Goal: Task Accomplishment & Management: Manage account settings

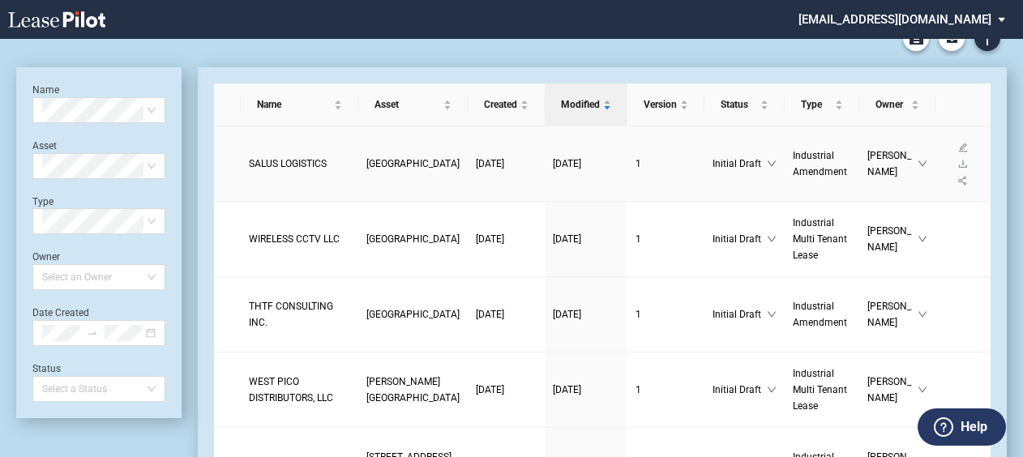
scroll to position [24, 0]
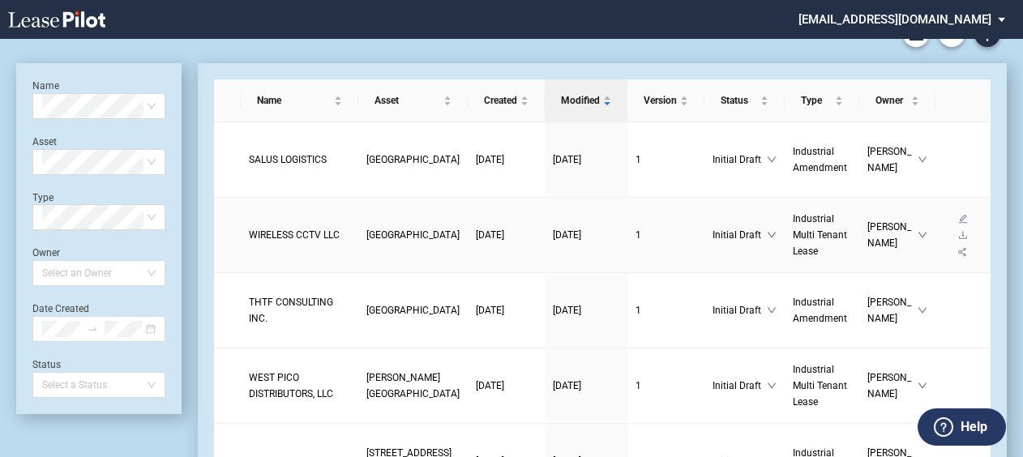
click at [269, 243] on link "WIRELESS CCTV LLC" at bounding box center [299, 235] width 101 height 16
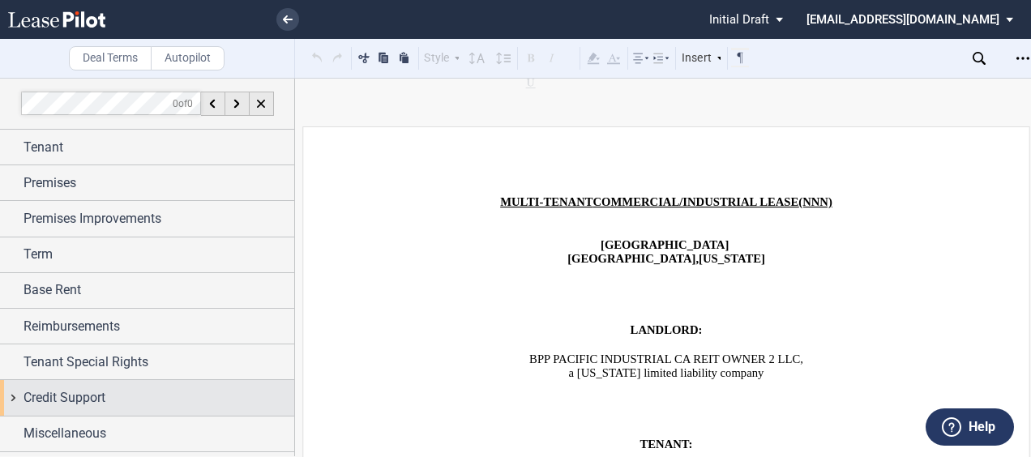
click at [10, 395] on div "Credit Support" at bounding box center [147, 397] width 294 height 35
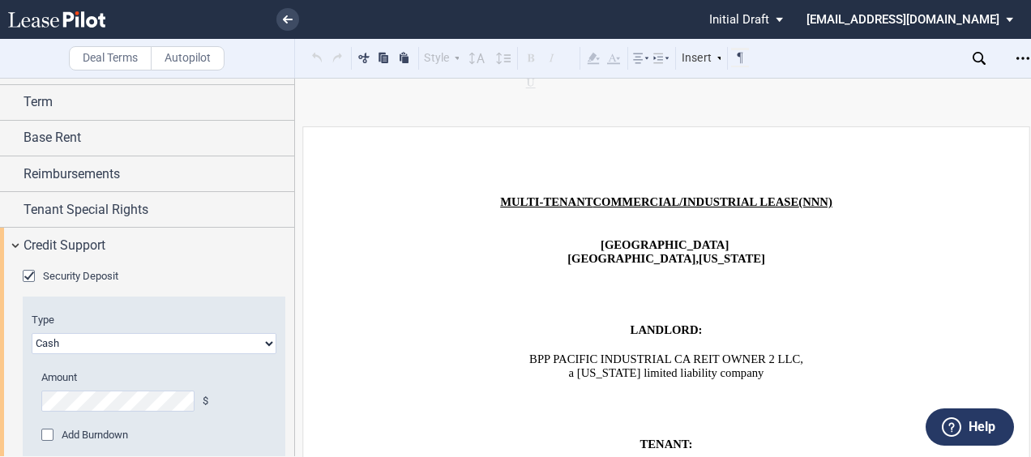
scroll to position [248, 0]
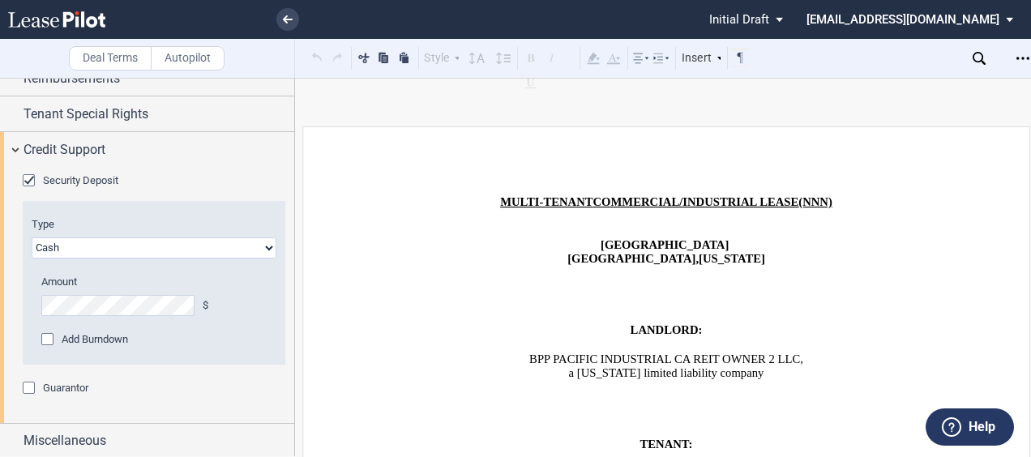
click at [24, 384] on div "Guarantor" at bounding box center [31, 390] width 16 height 16
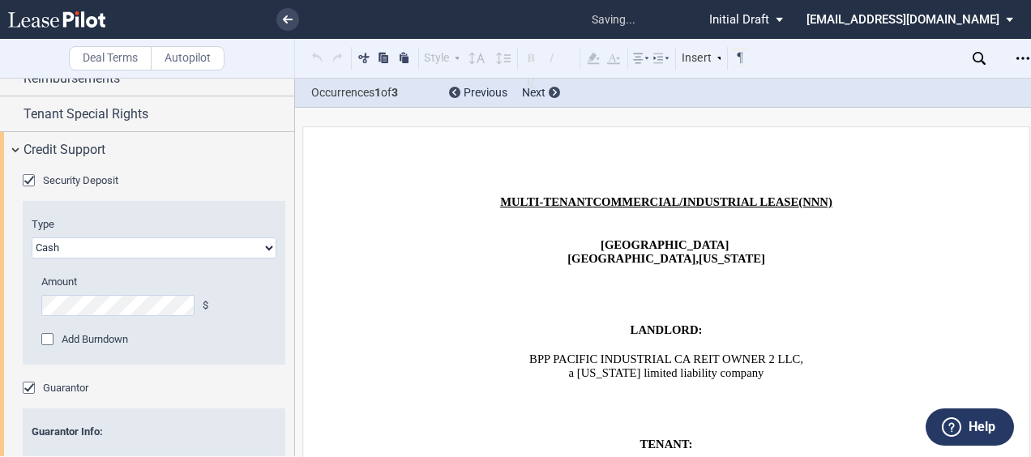
scroll to position [438, 0]
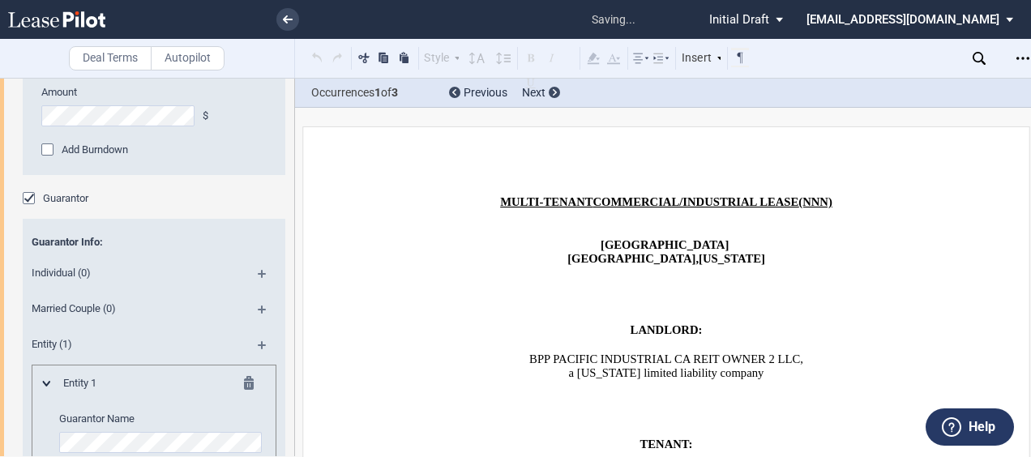
click at [83, 272] on span "Individual (0)" at bounding box center [132, 273] width 219 height 15
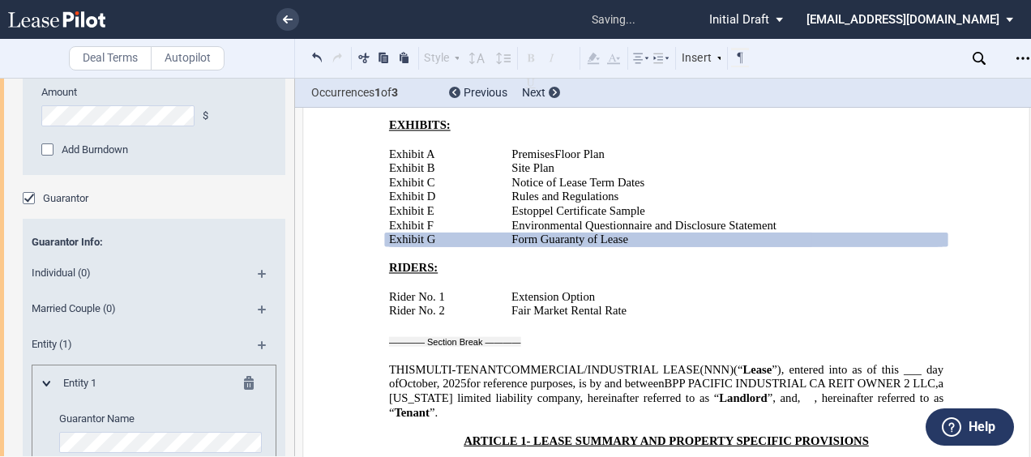
click at [262, 270] on md-icon at bounding box center [269, 279] width 22 height 19
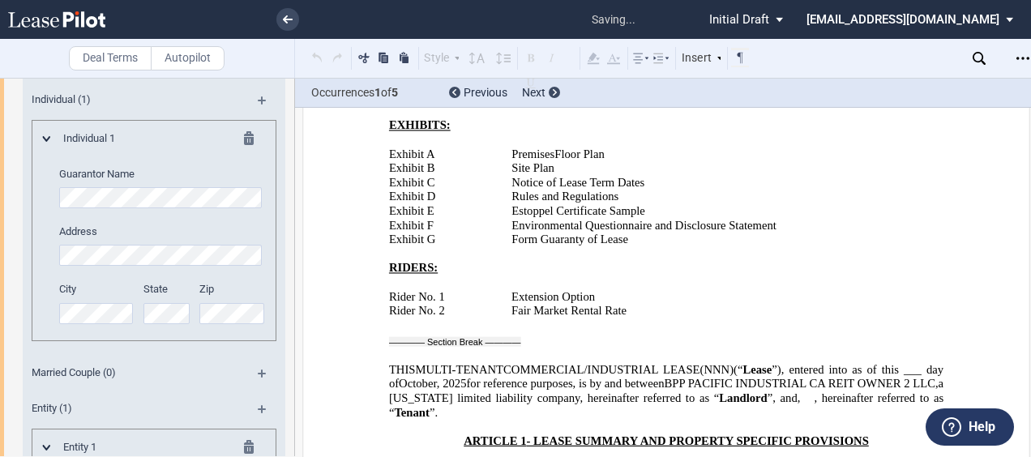
scroll to position [2590, 0]
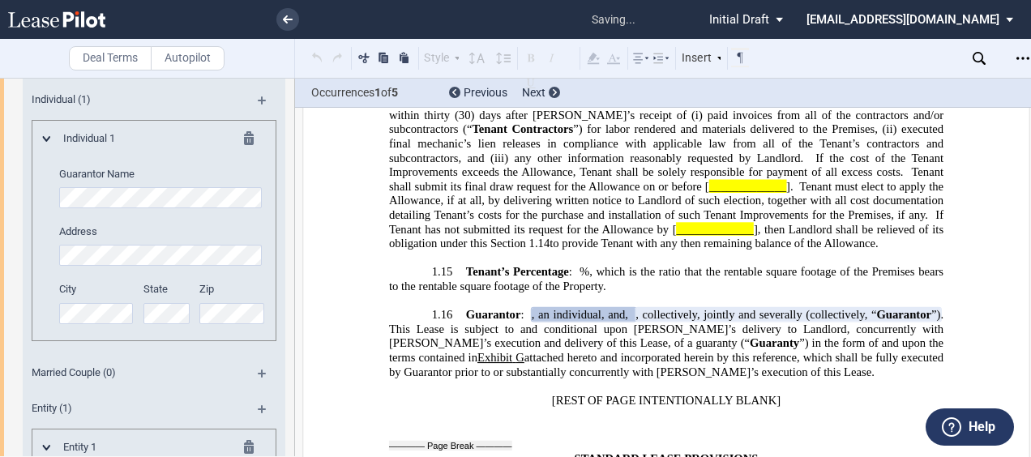
click at [246, 445] on md-icon at bounding box center [253, 449] width 19 height 19
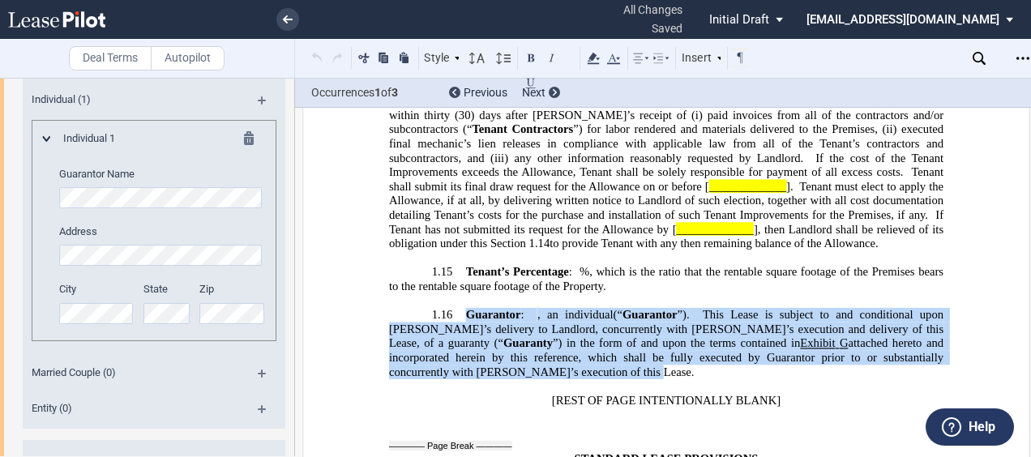
drag, startPoint x: 509, startPoint y: 273, endPoint x: 465, endPoint y: 220, distance: 68.5
click at [465, 308] on p "1.16 Guarantor : , an individual and , a married couple, on behalf of their sol…" at bounding box center [666, 343] width 554 height 71
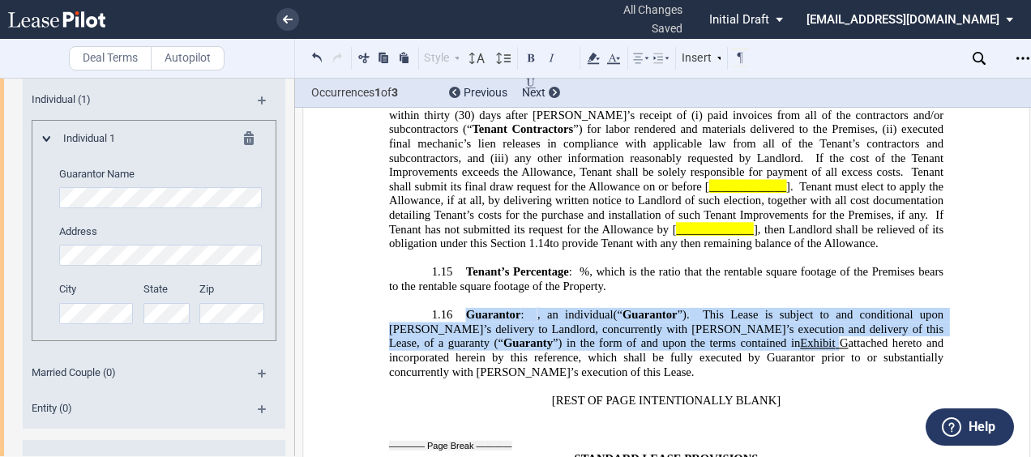
copy p "Guarantor : , an individual and , a married couple, on behalf of their sole and…"
click at [555, 93] on use at bounding box center [555, 92] width 4 height 6
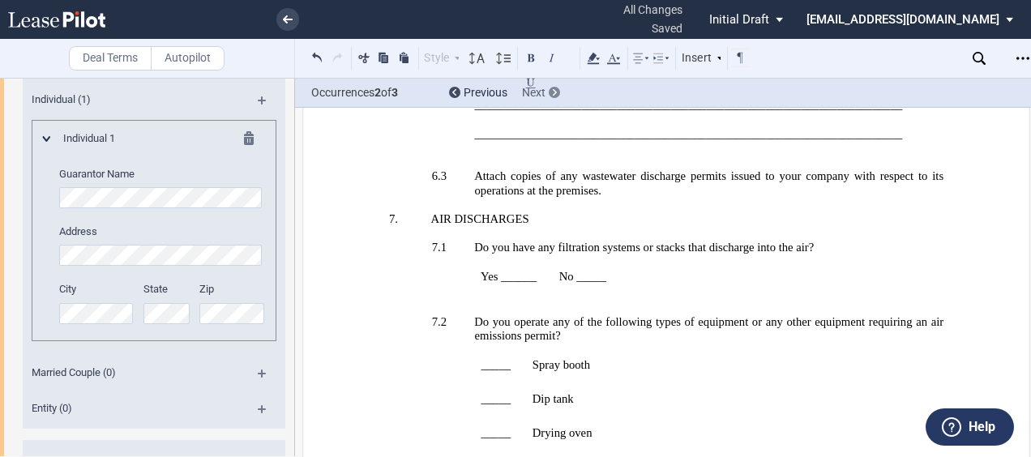
scroll to position [37338, 0]
drag, startPoint x: 632, startPoint y: 183, endPoint x: 574, endPoint y: 182, distance: 58.4
drag, startPoint x: 625, startPoint y: 165, endPoint x: 608, endPoint y: 337, distance: 173.5
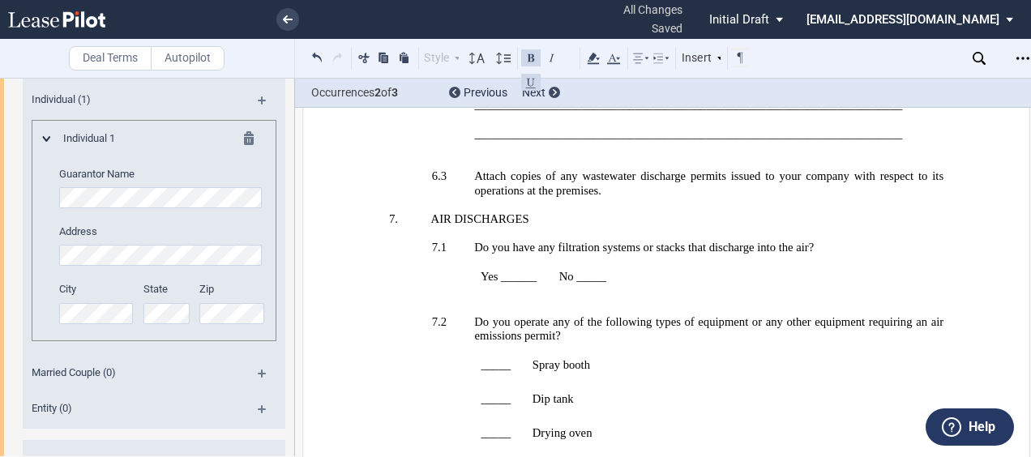
drag, startPoint x: 608, startPoint y: 337, endPoint x: 501, endPoint y: 310, distance: 110.5
click at [284, 17] on use at bounding box center [288, 19] width 10 height 8
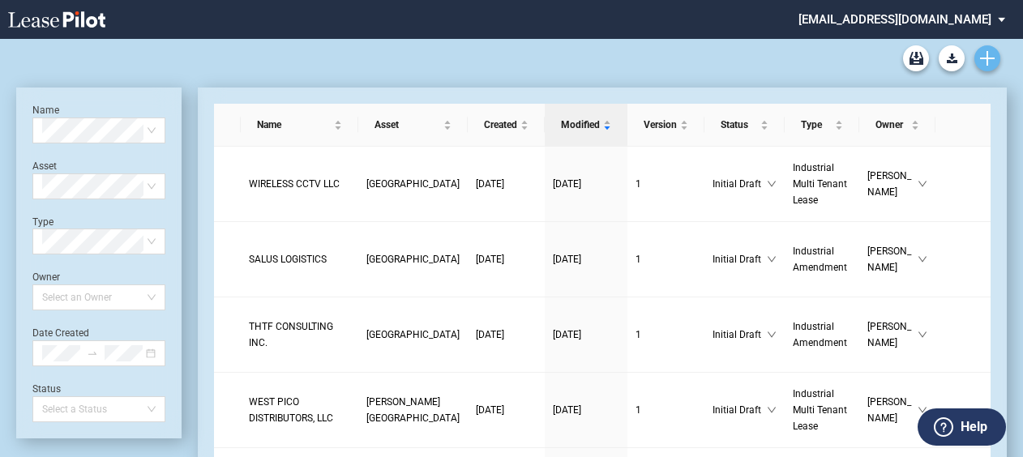
click at [994, 53] on link "Create new document" at bounding box center [987, 58] width 26 height 26
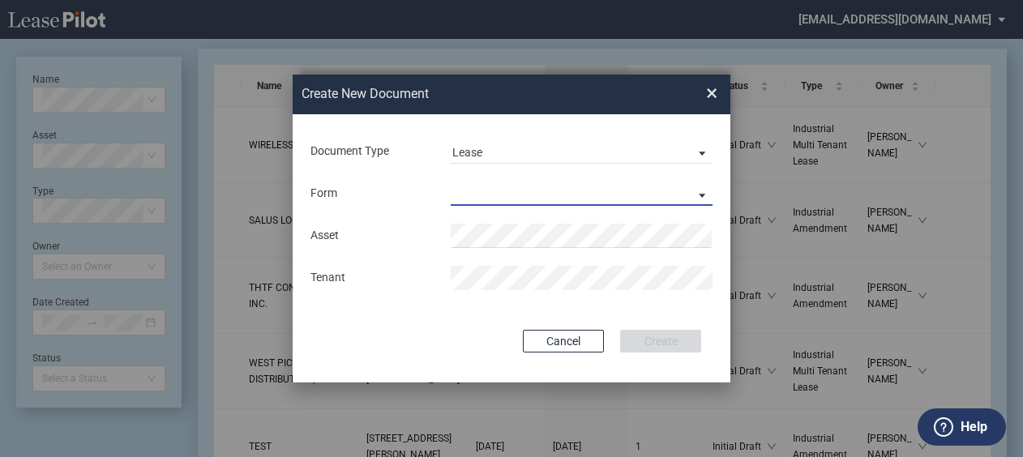
click at [472, 198] on md-select "Industrial Single Tenant Lease Industrial Multi Tenant Lease" at bounding box center [582, 194] width 262 height 24
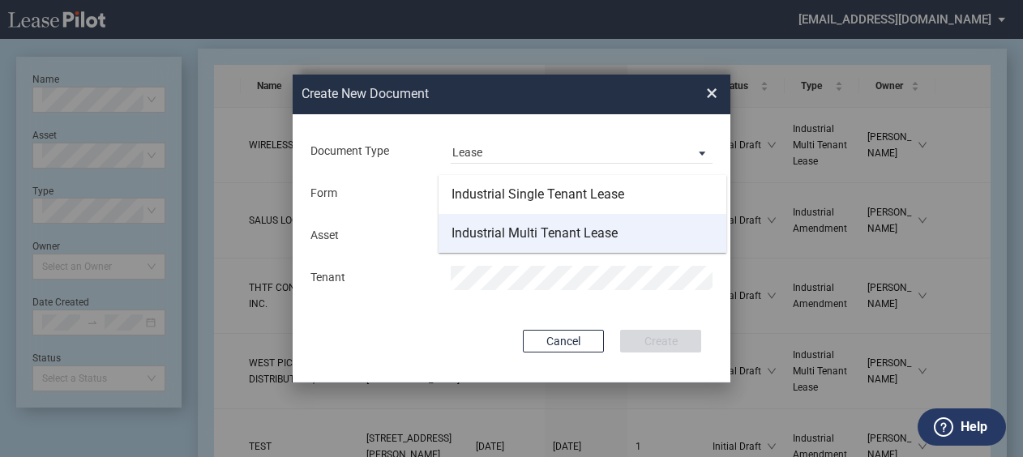
click at [471, 235] on div "Industrial Multi Tenant Lease" at bounding box center [534, 233] width 166 height 18
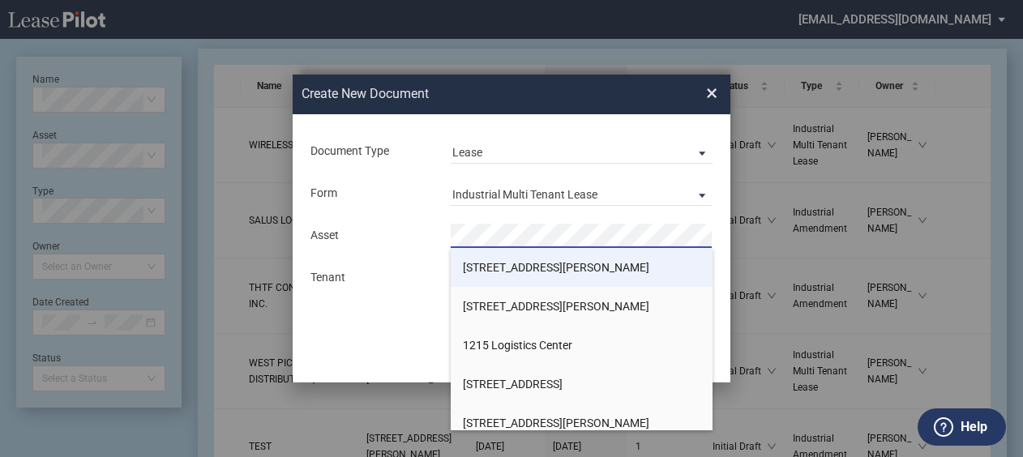
click at [475, 254] on li "[STREET_ADDRESS][PERSON_NAME]" at bounding box center [582, 267] width 262 height 39
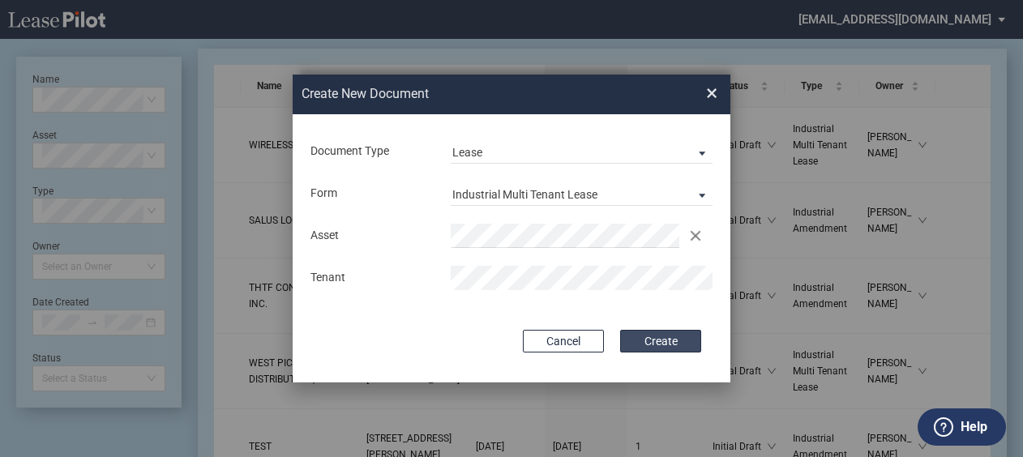
click at [681, 341] on button "Create" at bounding box center [660, 341] width 81 height 23
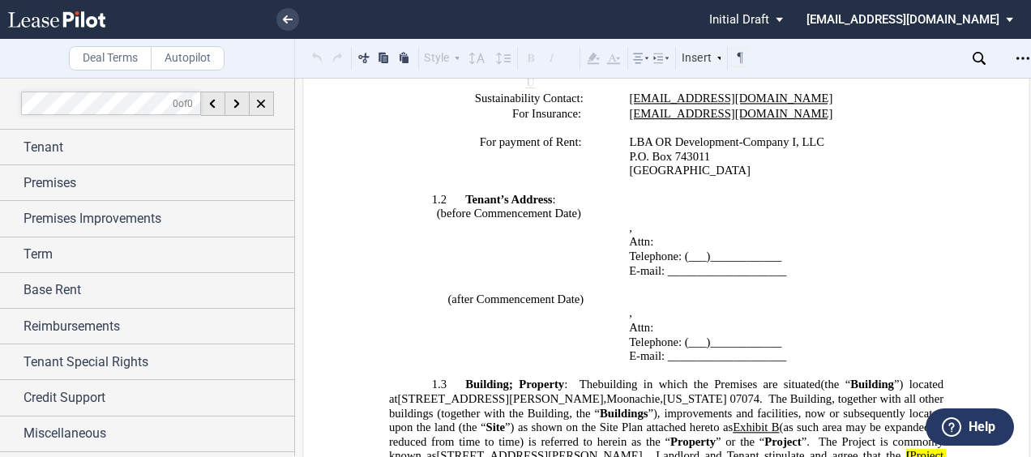
scroll to position [1036, 0]
click at [283, 20] on icon at bounding box center [288, 19] width 10 height 8
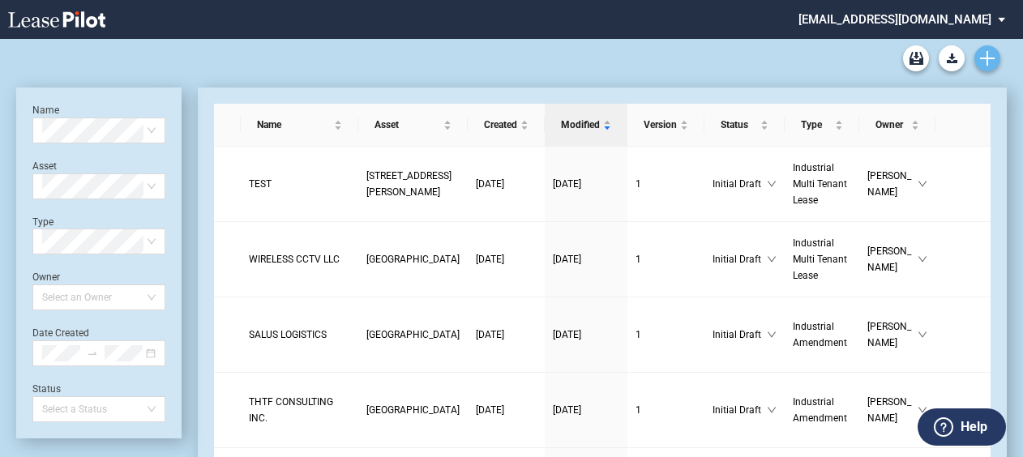
click at [987, 56] on use "Create new document" at bounding box center [987, 58] width 15 height 15
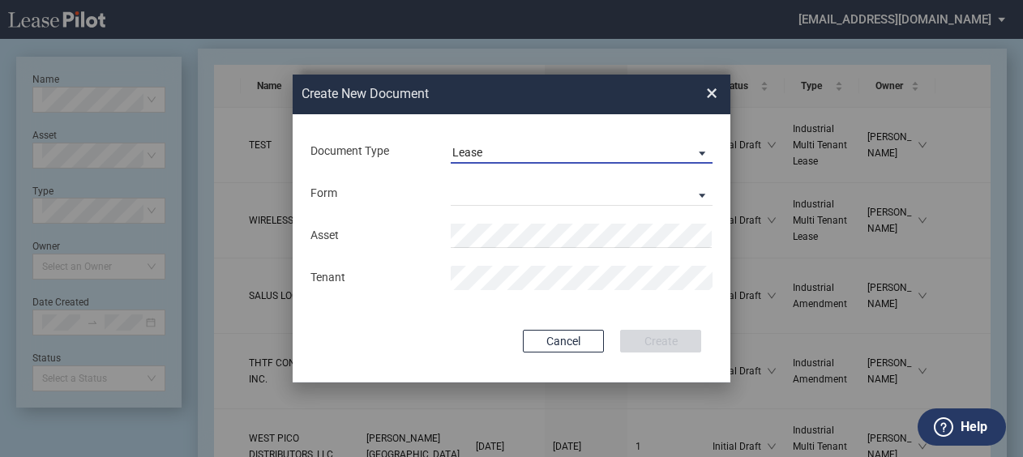
click at [481, 151] on div "Lease" at bounding box center [467, 152] width 30 height 13
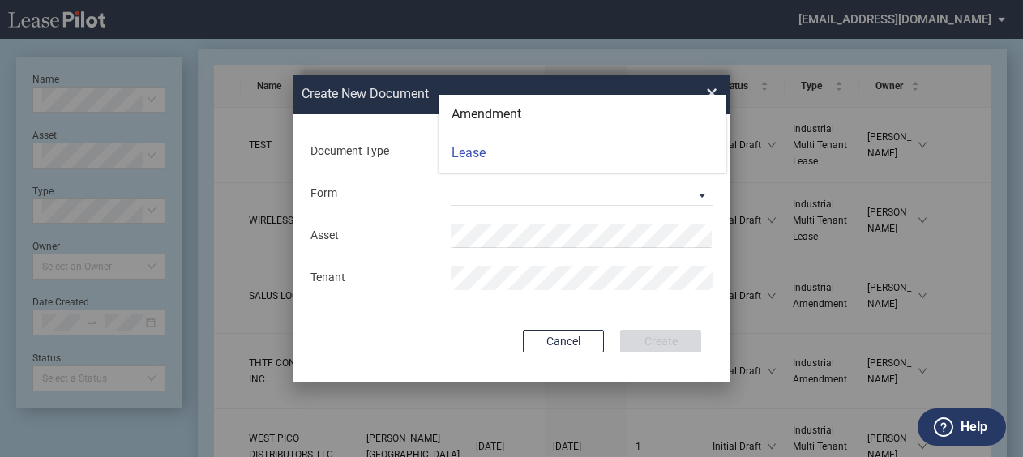
click at [394, 192] on md-backdrop at bounding box center [511, 248] width 1023 height 496
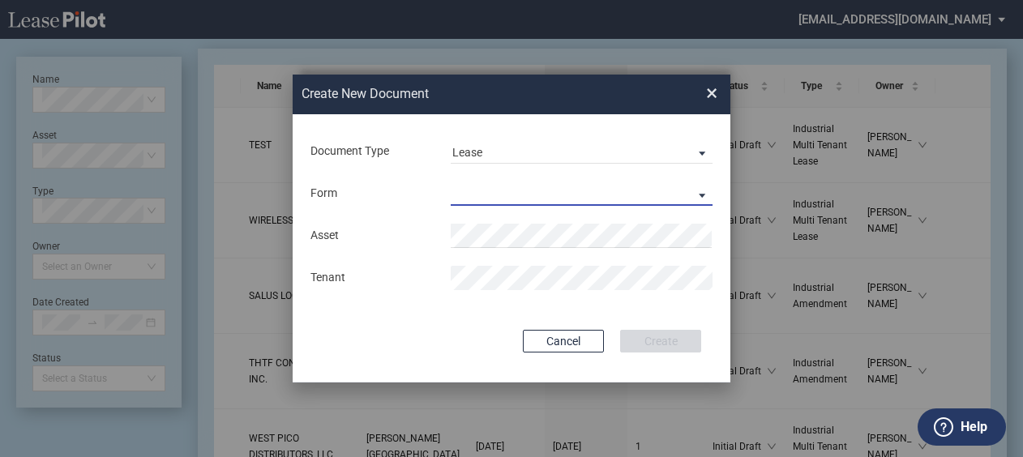
click at [472, 190] on md-select "Industrial Single Tenant Lease Industrial Multi Tenant Lease" at bounding box center [582, 194] width 262 height 24
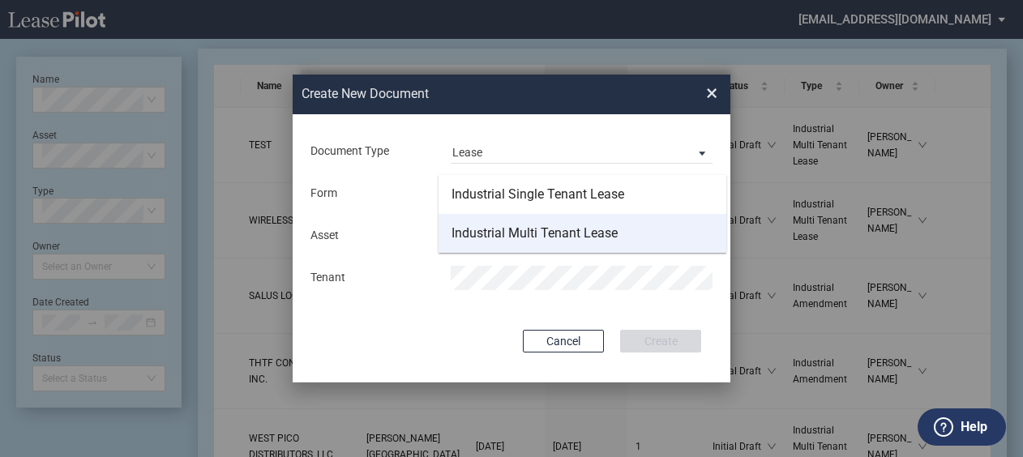
click at [475, 225] on div "Industrial Multi Tenant Lease" at bounding box center [534, 233] width 166 height 18
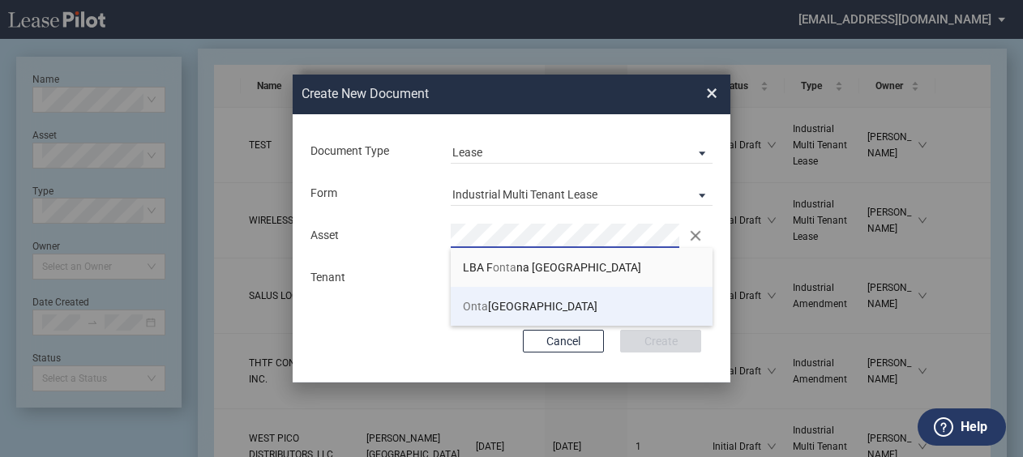
click at [470, 310] on span "Onta" at bounding box center [475, 306] width 25 height 13
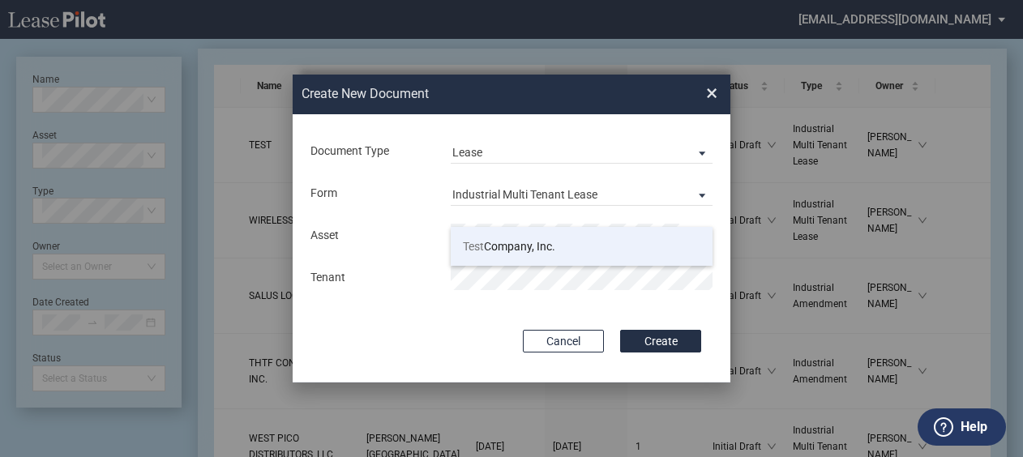
click at [498, 258] on li "Test Company, Inc. Conformed Deal Available" at bounding box center [582, 246] width 262 height 39
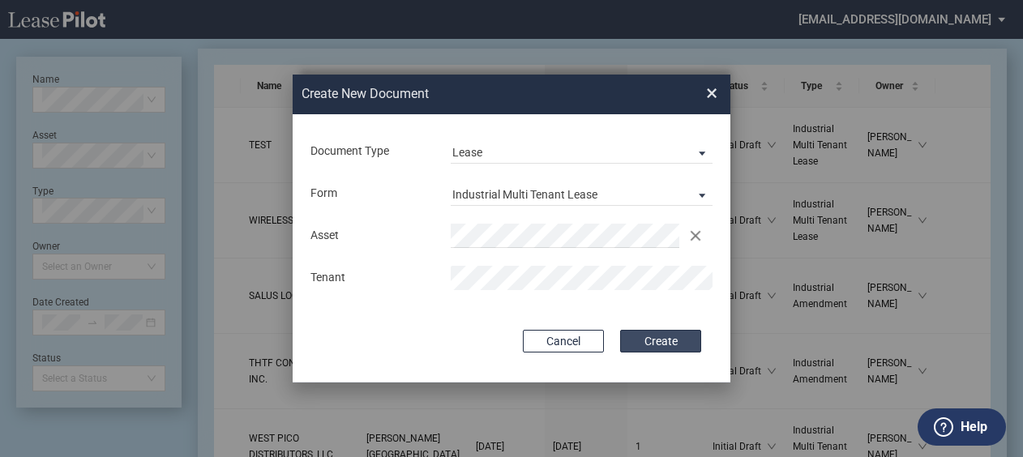
click at [656, 340] on button "Create" at bounding box center [660, 341] width 81 height 23
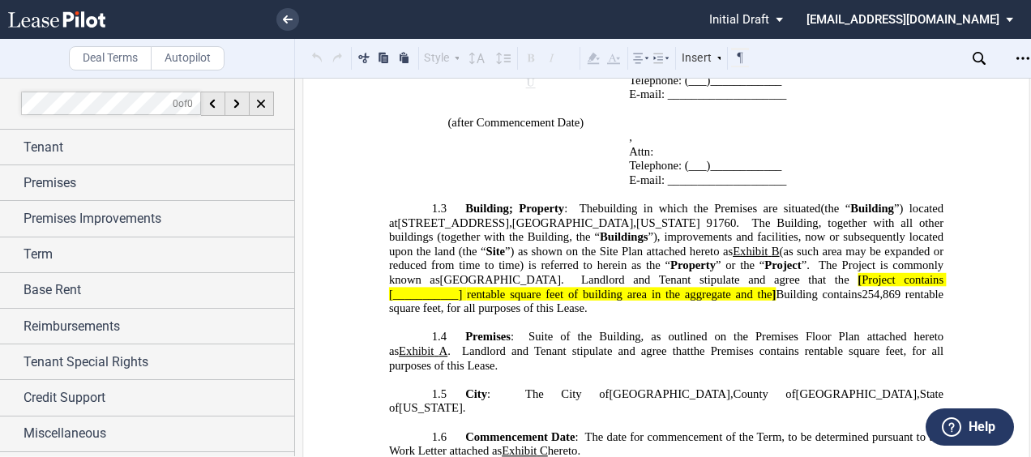
scroll to position [1154, 0]
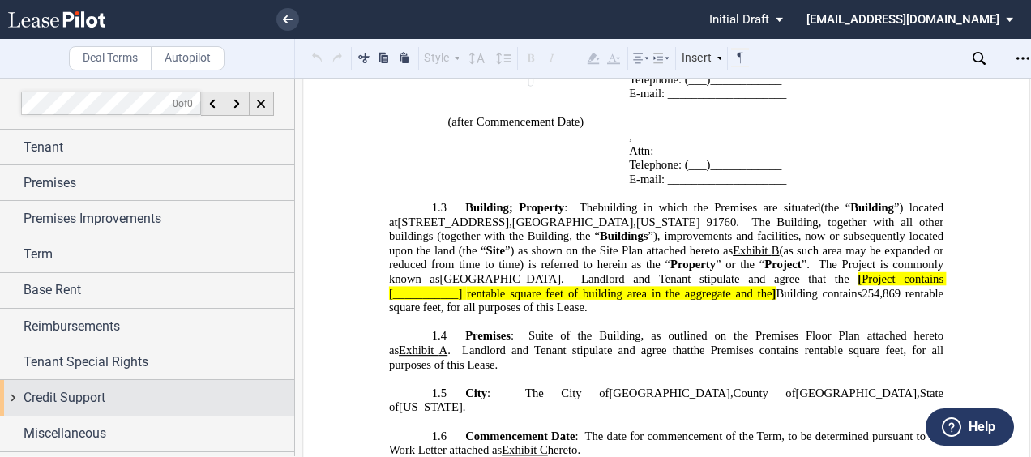
click at [109, 404] on div "Credit Support" at bounding box center [159, 397] width 271 height 19
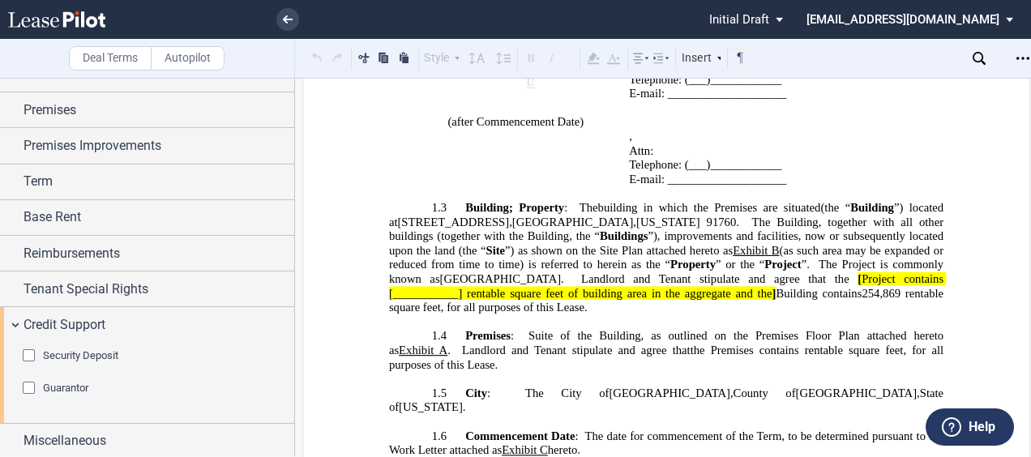
click at [56, 382] on span "Guarantor" at bounding box center [65, 388] width 45 height 12
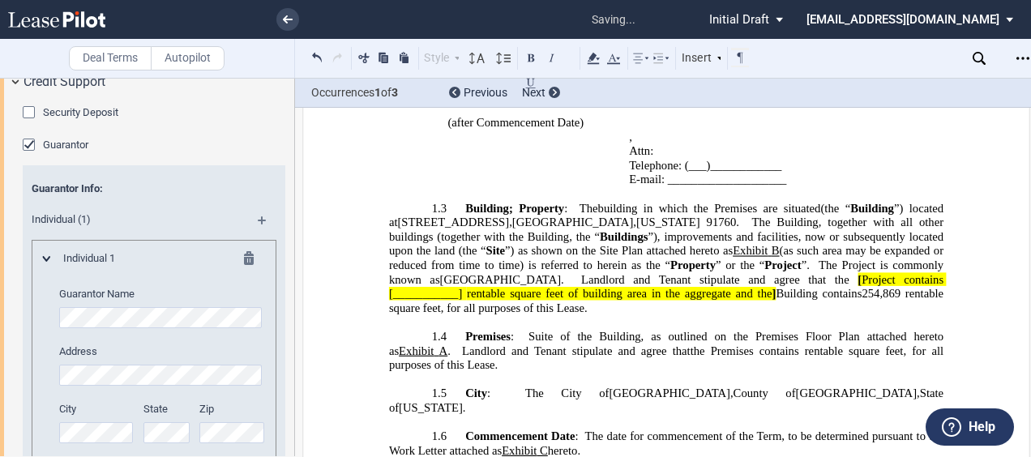
scroll to position [1968, 0]
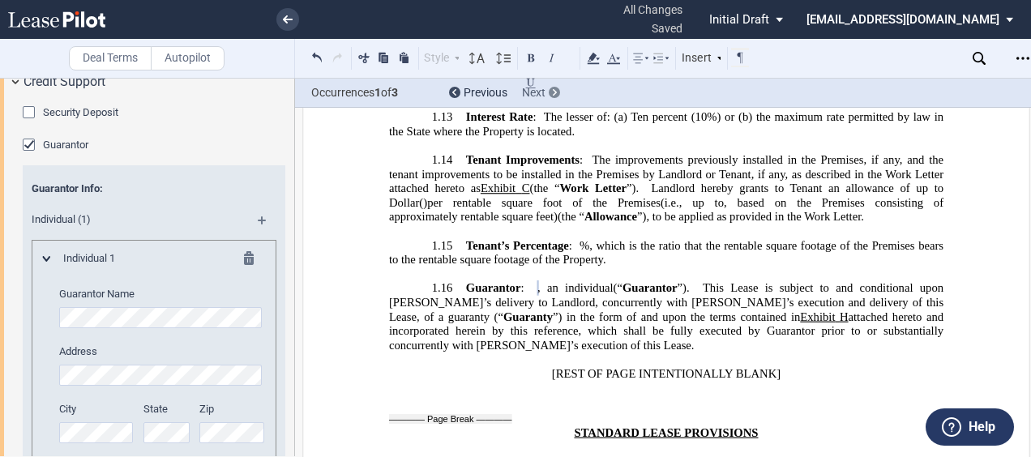
click at [550, 89] on div at bounding box center [554, 92] width 11 height 11
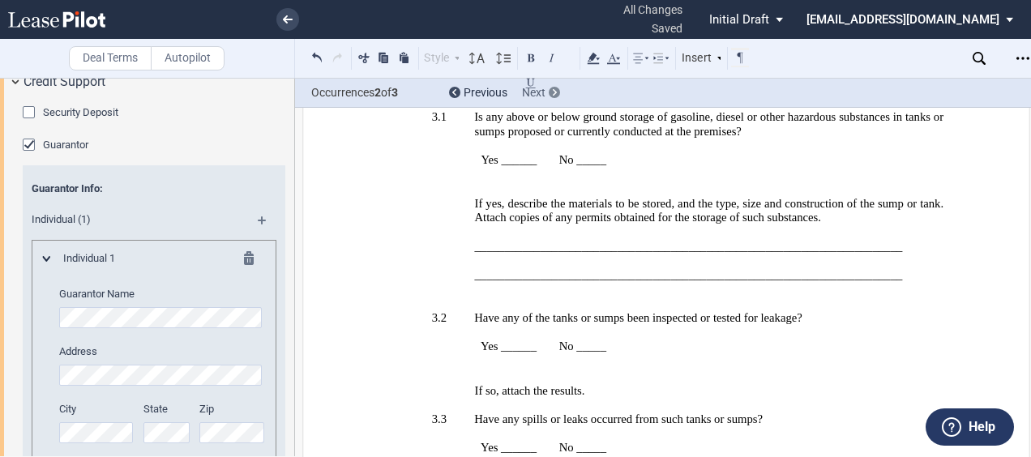
scroll to position [37966, 0]
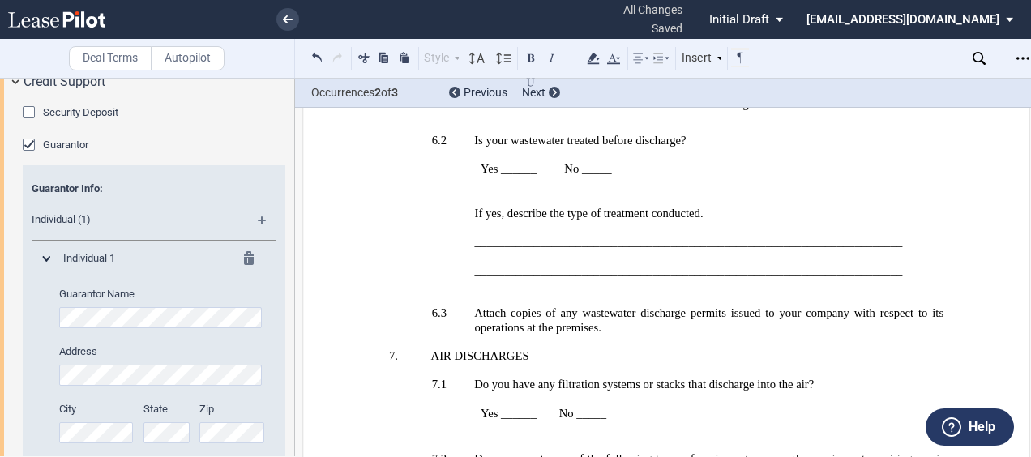
drag, startPoint x: 632, startPoint y: 165, endPoint x: 636, endPoint y: 317, distance: 152.4
drag, startPoint x: 636, startPoint y: 317, endPoint x: 630, endPoint y: 163, distance: 154.1
drag, startPoint x: 630, startPoint y: 163, endPoint x: 682, endPoint y: 269, distance: 118.2
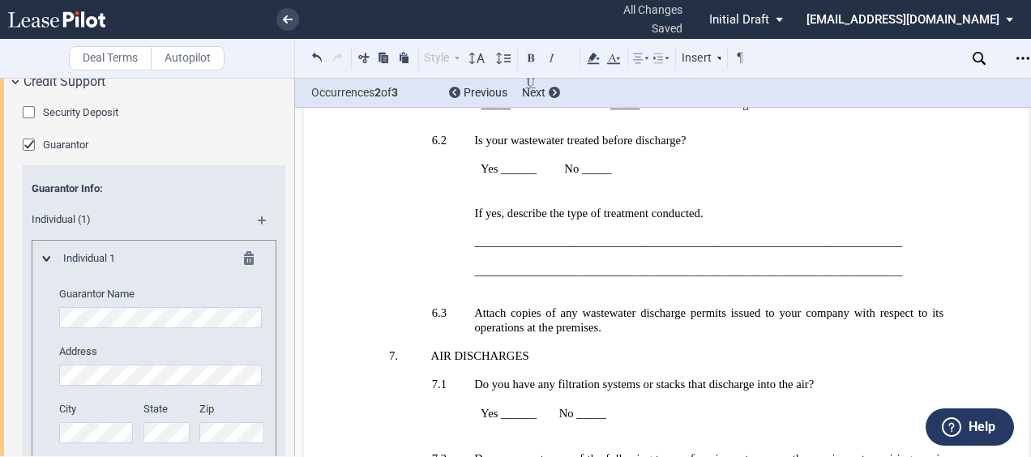
drag, startPoint x: 682, startPoint y: 269, endPoint x: 626, endPoint y: 178, distance: 106.6
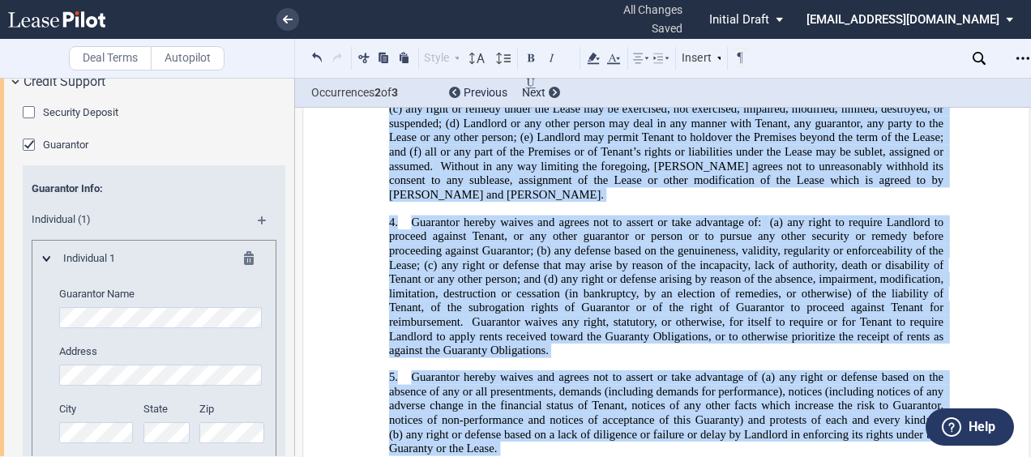
scroll to position [40552, 0]
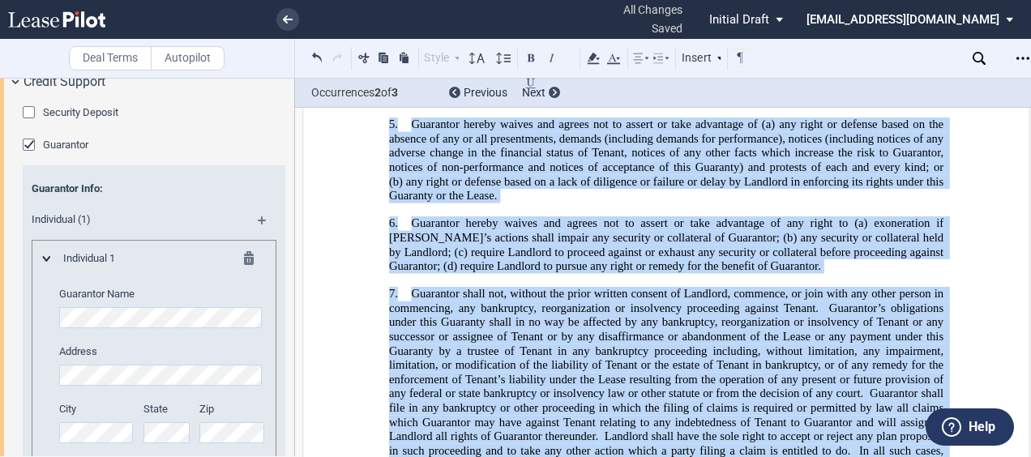
drag, startPoint x: 626, startPoint y: 164, endPoint x: 725, endPoint y: 446, distance: 299.1
